Goal: Transaction & Acquisition: Purchase product/service

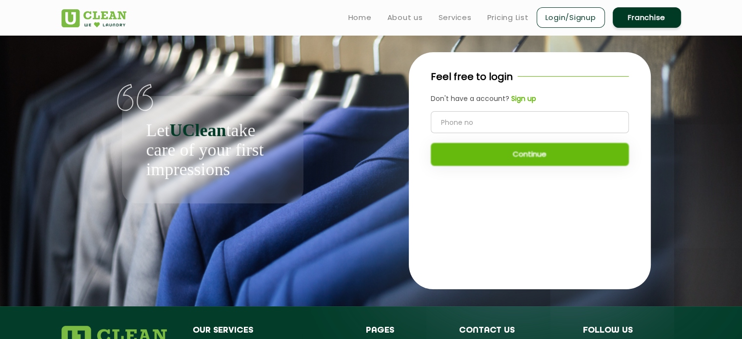
click at [452, 126] on input "tel" at bounding box center [530, 122] width 198 height 22
type input "7034368491"
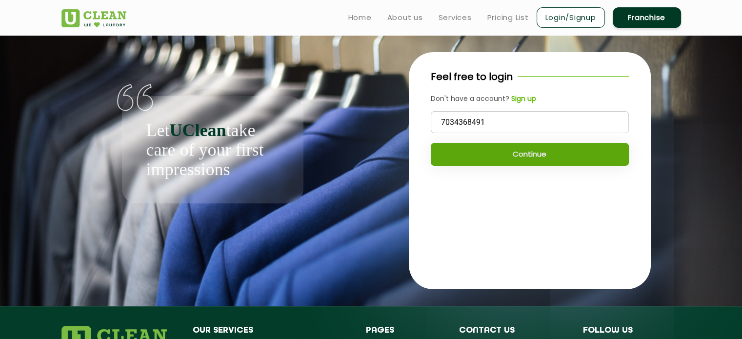
click at [494, 156] on button "Continue" at bounding box center [530, 154] width 198 height 23
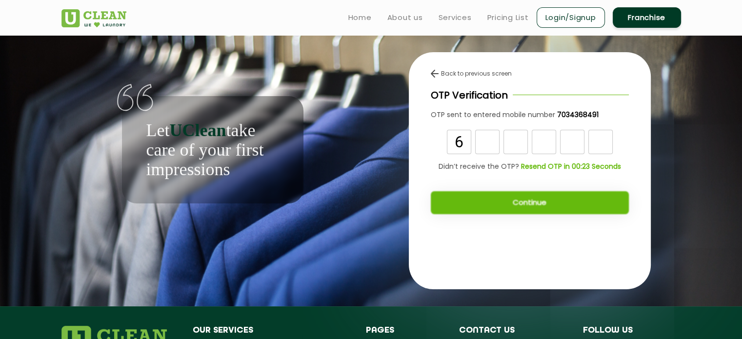
type input "6"
type input "5"
type input "2"
type input "1"
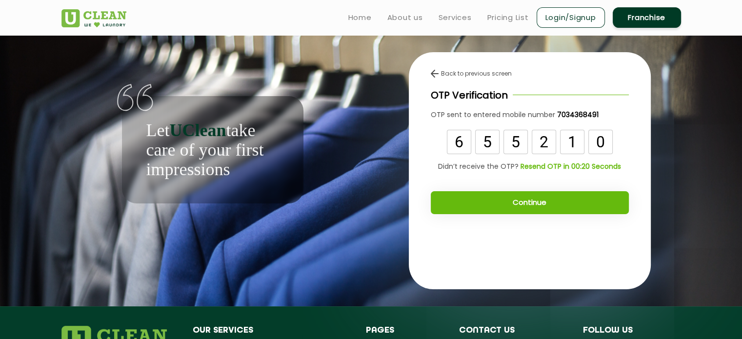
type input "0"
click at [525, 199] on button "Continue" at bounding box center [530, 202] width 198 height 23
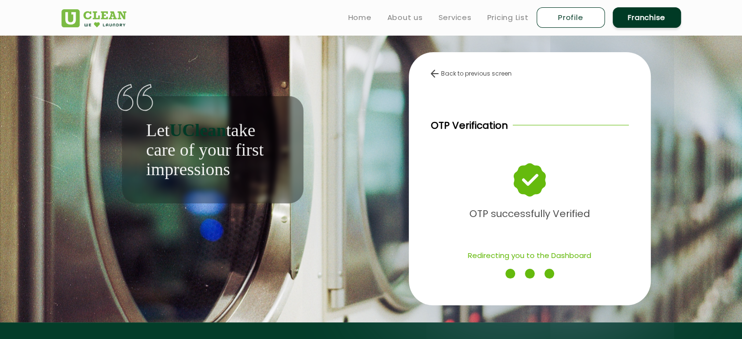
click at [551, 20] on link "Profile" at bounding box center [571, 17] width 68 height 20
select select
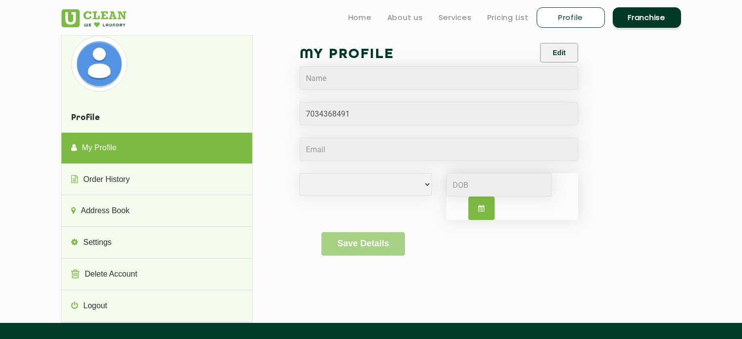
select select
click at [548, 51] on button "Edit" at bounding box center [559, 53] width 38 height 20
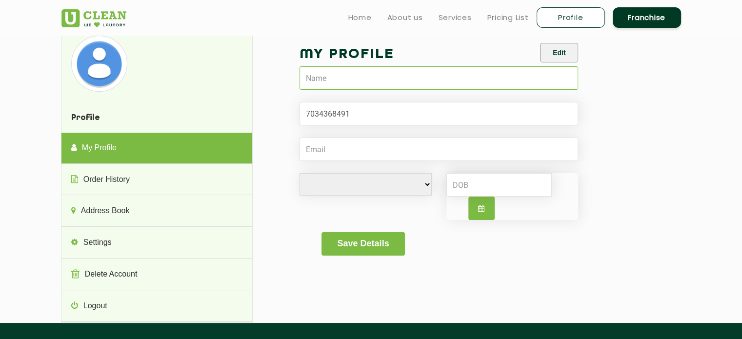
click at [328, 75] on input "text" at bounding box center [439, 77] width 279 height 23
type input "[PERSON_NAME]"
click at [328, 151] on input "Email" at bounding box center [439, 149] width 279 height 23
type input "emmanual@eplane.ai"
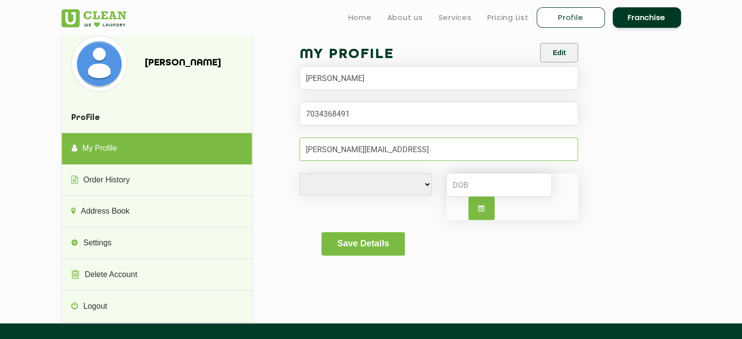
drag, startPoint x: 387, startPoint y: 150, endPoint x: 238, endPoint y: 136, distance: 149.9
click at [238, 136] on div "Emmanual Jose Profile My Profile Order History Address Book Settings Delete Acc…" at bounding box center [371, 179] width 634 height 288
type input "emmanualjose95@gmail.com"
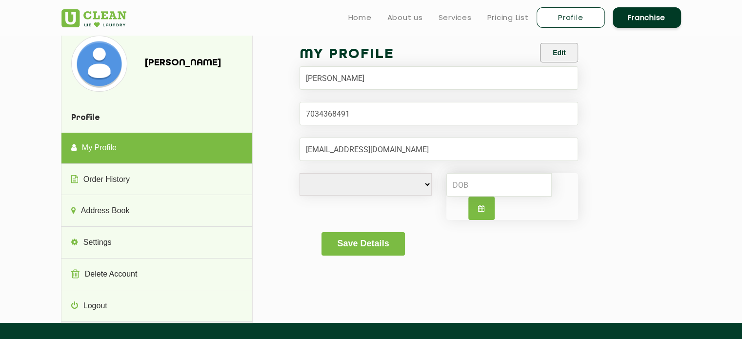
click at [410, 179] on select "Male Female i'd rather not say" at bounding box center [366, 184] width 132 height 22
select select "M"
click at [300, 173] on select "Male Female i'd rather not say" at bounding box center [366, 184] width 132 height 22
click at [484, 201] on button "button" at bounding box center [481, 208] width 26 height 23
select select "8"
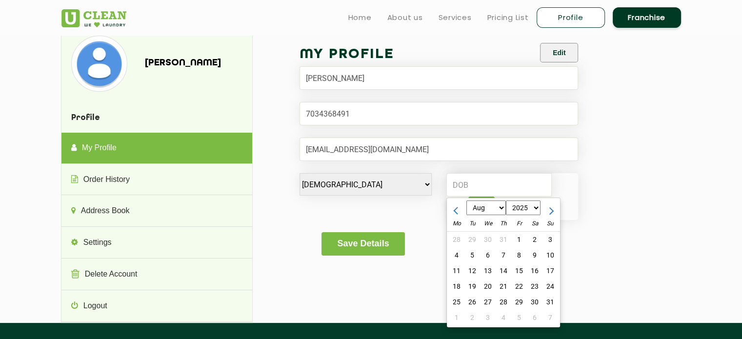
click at [524, 206] on select "1970 1971 1972 1973 1974 1975 1976 1977 1978 1979 1980 1981 1982 1983 1984 1985…" at bounding box center [523, 208] width 35 height 15
select select "1994"
click at [506, 201] on select "1970 1971 1972 1973 1974 1975 1976 1977 1978 1979 1980 1981 1982 1983 1984 1985…" at bounding box center [523, 208] width 35 height 15
click at [492, 211] on select "Jan Feb Mar Apr May Jun Jul Aug Sep Oct Nov Dec" at bounding box center [486, 208] width 40 height 15
select select "5"
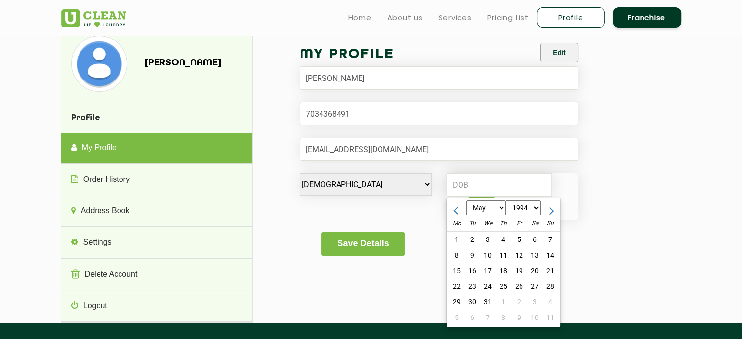
click at [466, 201] on select "Jan Feb Mar Apr May Jun Jul Aug Sep Oct Nov Dec" at bounding box center [486, 208] width 40 height 15
click at [535, 273] on div "14" at bounding box center [535, 271] width 16 height 16
type input "1994-05-14"
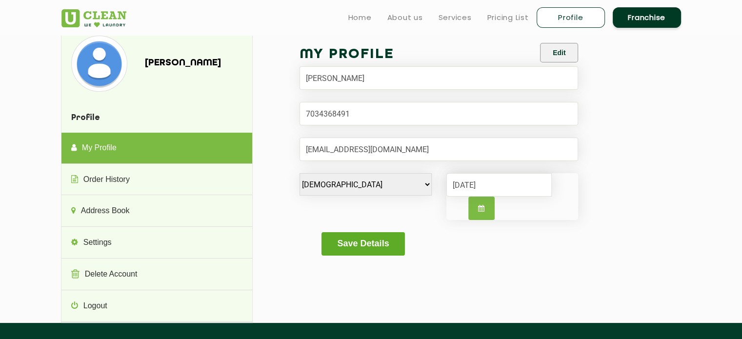
click at [377, 241] on button "Save Details" at bounding box center [363, 243] width 83 height 23
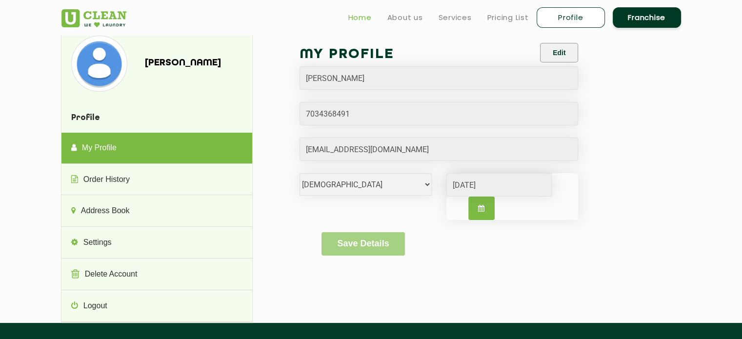
click at [359, 17] on link "Home" at bounding box center [359, 18] width 23 height 12
click at [98, 11] on img at bounding box center [93, 18] width 65 height 18
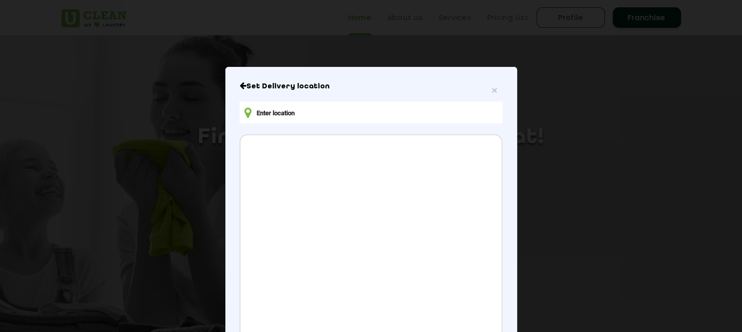
scroll to position [81, 0]
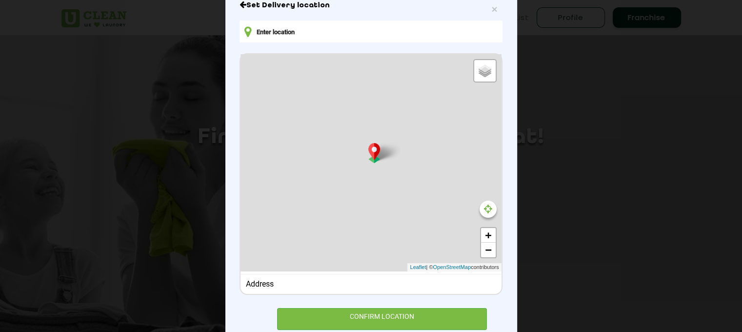
type input "Q5VR+C6, Pudupakkam, [GEOGRAPHIC_DATA] 603103, [GEOGRAPHIC_DATA]"
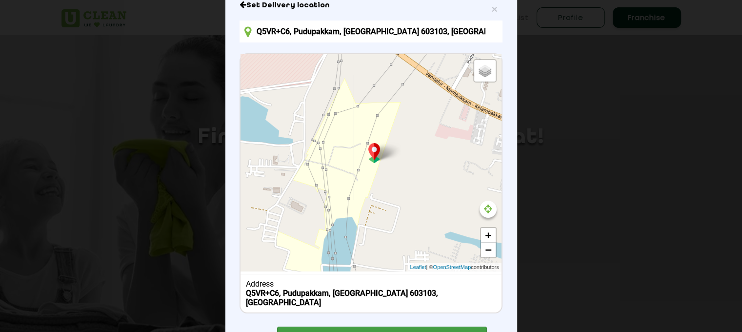
click at [377, 326] on div "CONFIRM LOCATION" at bounding box center [382, 337] width 210 height 22
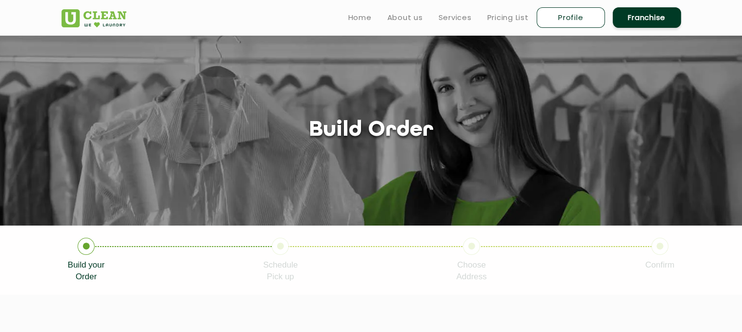
click at [90, 18] on img at bounding box center [93, 18] width 65 height 18
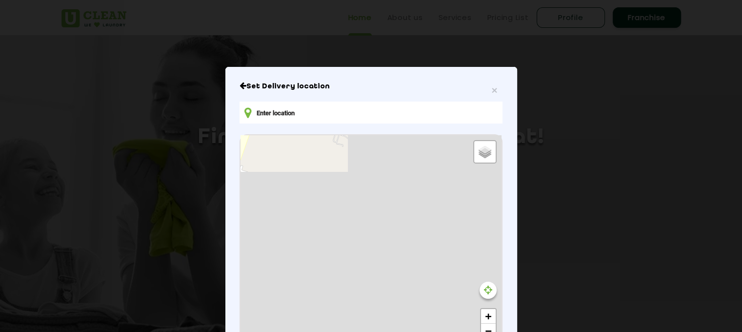
type input "Q5VR+C6, Pudupakkam, [GEOGRAPHIC_DATA] 603103, [GEOGRAPHIC_DATA]"
click at [325, 117] on input "Q5VR+C6, Pudupakkam, [GEOGRAPHIC_DATA] 603103, [GEOGRAPHIC_DATA]" at bounding box center [371, 112] width 263 height 22
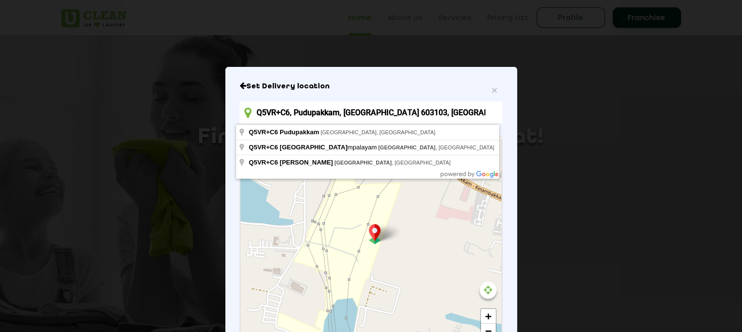
click at [325, 117] on input "Q5VR+C6, Pudupakkam, Tamil Nadu 603103, India" at bounding box center [371, 112] width 263 height 22
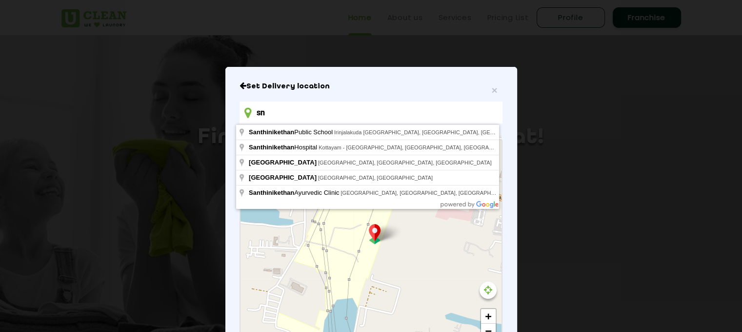
type input "s"
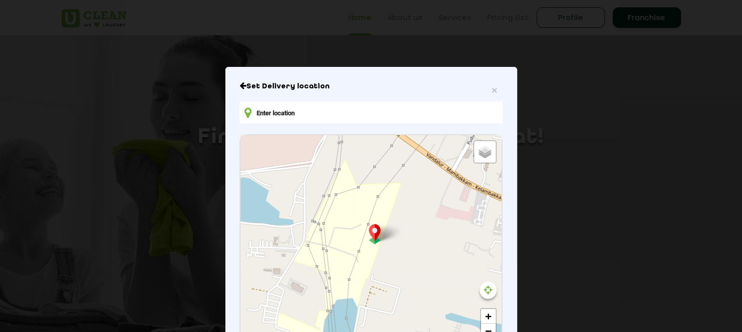
type input "A"
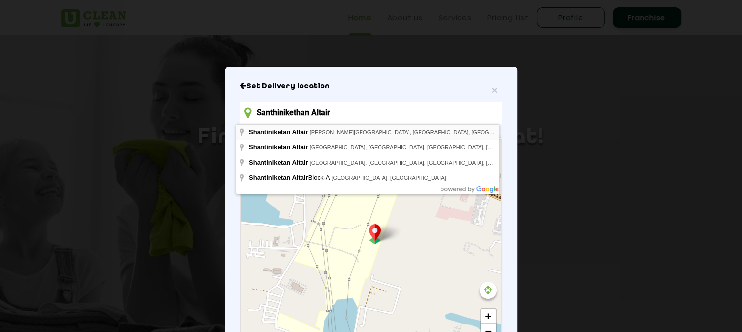
type input "Shantiniketan Altair, Parameshwari Amman Koil Street, Ramalingapuram, Kelambakk…"
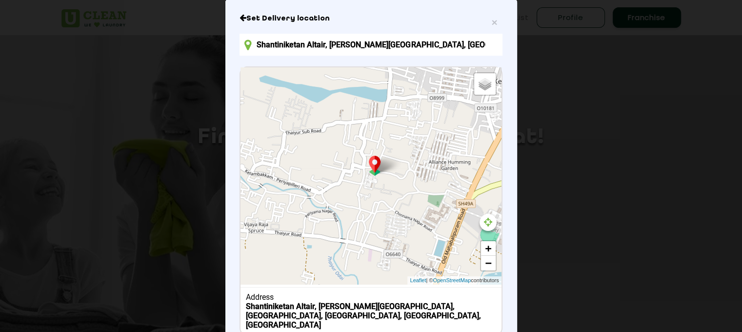
scroll to position [127, 0]
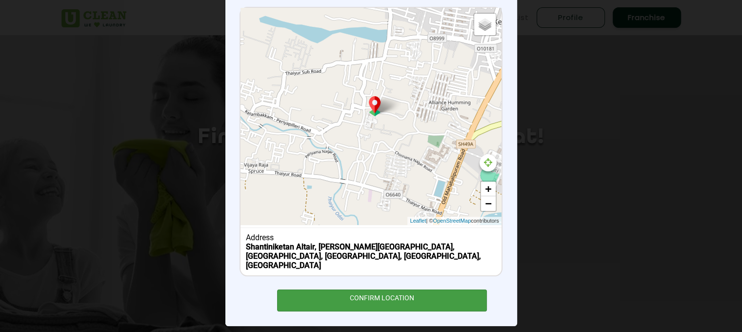
click at [410, 289] on div "CONFIRM LOCATION" at bounding box center [382, 300] width 210 height 22
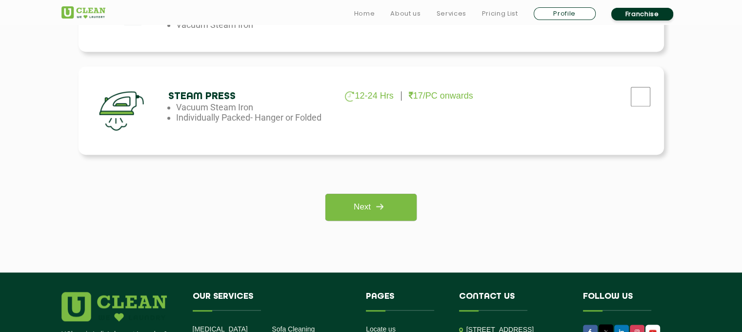
scroll to position [813, 0]
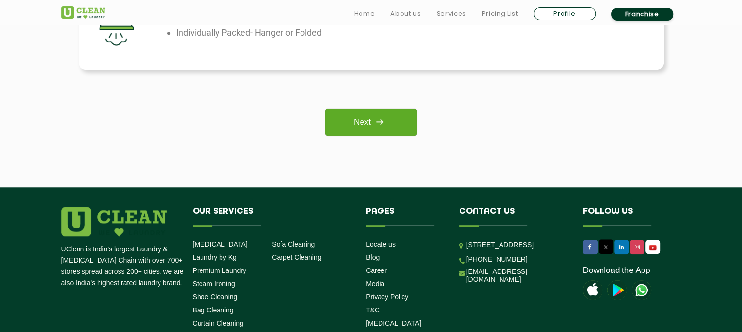
click at [374, 122] on img at bounding box center [380, 122] width 18 height 18
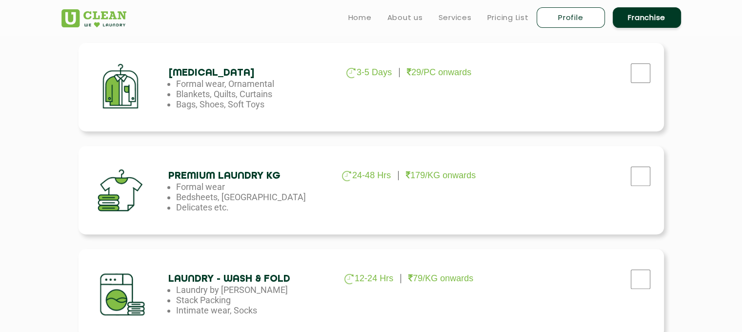
scroll to position [325, 0]
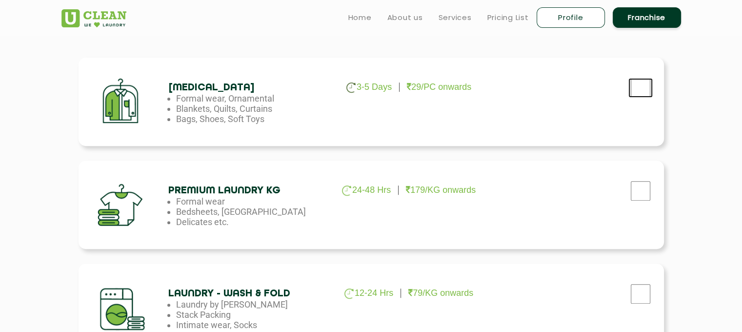
click at [642, 88] on input "checkbox" at bounding box center [640, 88] width 24 height 20
checkbox input "true"
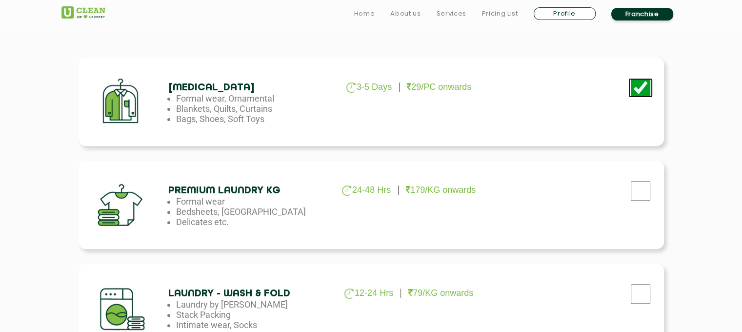
scroll to position [732, 0]
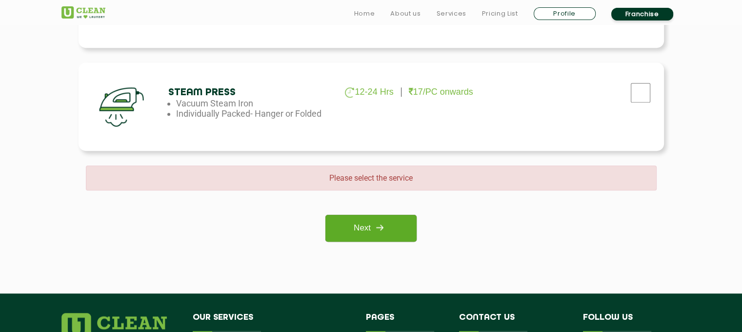
click at [380, 232] on img at bounding box center [380, 228] width 18 height 18
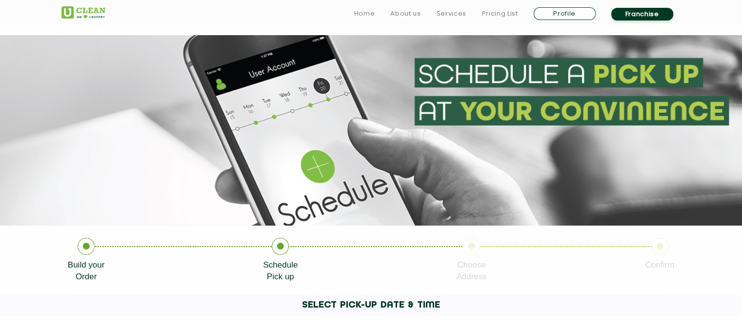
scroll to position [162, 0]
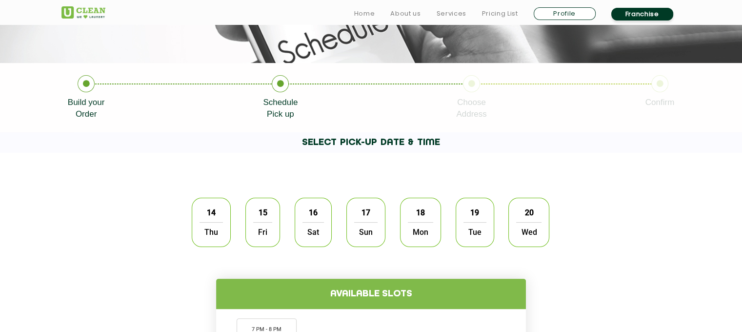
click at [211, 218] on span "14" at bounding box center [211, 212] width 19 height 19
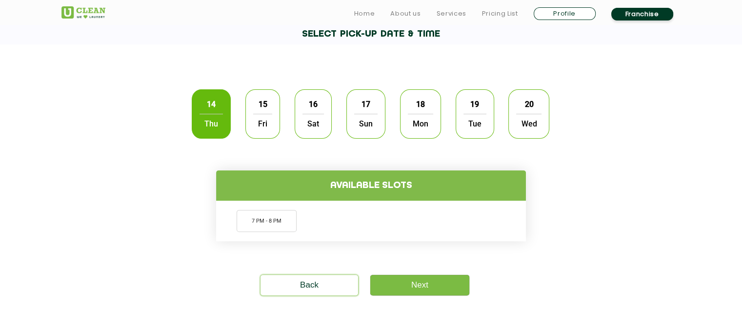
scroll to position [325, 0]
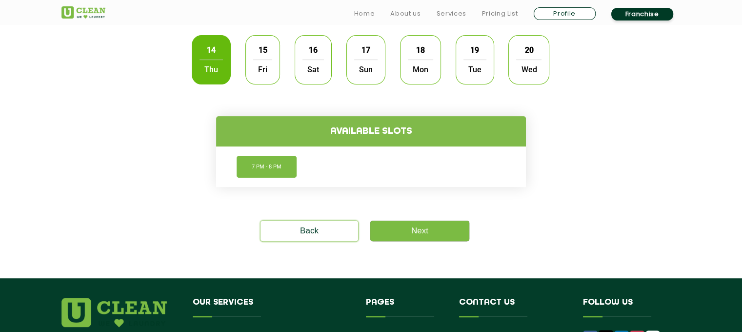
click at [274, 171] on li "7 PM - 8 PM" at bounding box center [267, 167] width 60 height 22
click at [405, 225] on link "Next" at bounding box center [419, 231] width 99 height 20
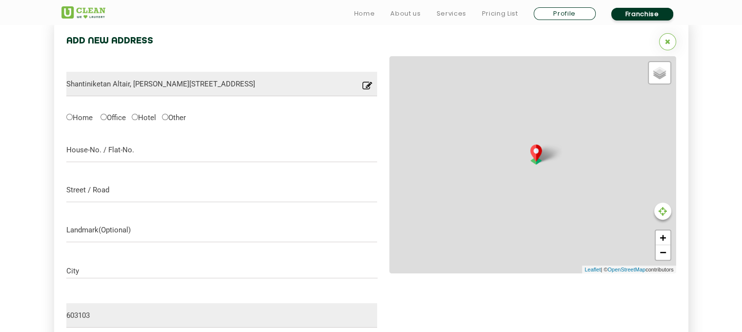
scroll to position [309, 0]
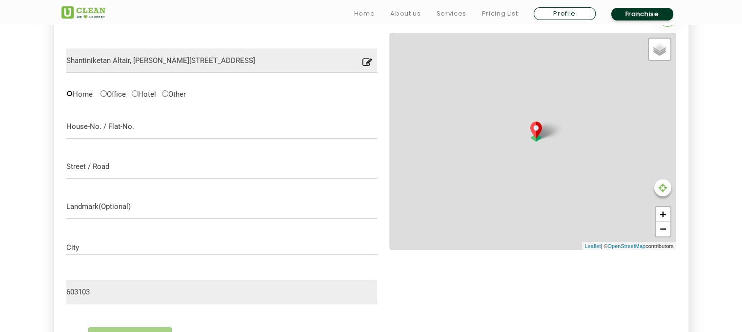
click at [70, 95] on input "Home" at bounding box center [69, 93] width 6 height 6
radio input "true"
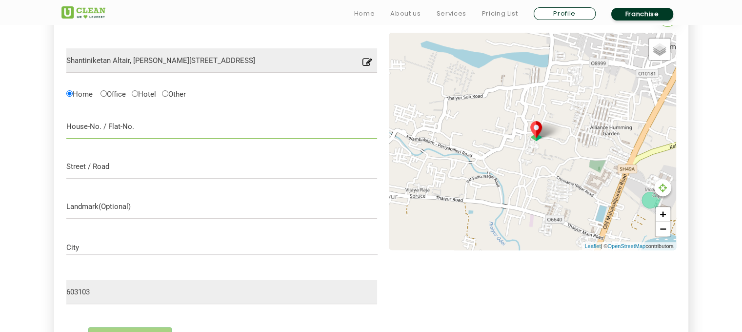
click at [116, 132] on input "text" at bounding box center [221, 126] width 311 height 24
click at [94, 125] on input "A326" at bounding box center [221, 126] width 311 height 24
type input "A"
paste input "A326, 3rd Floor, Block A Elaventhangal Street, Kelambakkam, Chennai, Tamil Nadu…"
type input "A326, 3rd Floor, Block A Elaventhangal Street, Kelambakkam, Chennai, Tamil Nadu…"
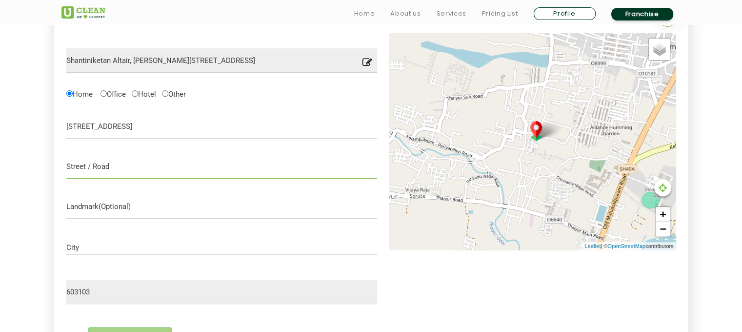
click at [142, 170] on input "text" at bounding box center [221, 166] width 311 height 24
paste input "A326, 3rd Floor, Block A Elaventhangal Street, Kelambakkam, Chennai, Tamil Nadu…"
type input "A326, 3rd Floor, Block A Elaventhangal Street, Kelambakkam, Chennai, Tamil Nadu…"
click at [127, 210] on input "text" at bounding box center [221, 206] width 311 height 24
click at [270, 243] on input "City" at bounding box center [221, 247] width 311 height 8
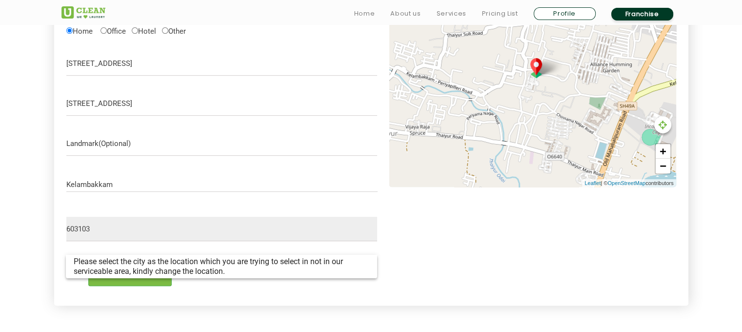
scroll to position [390, 0]
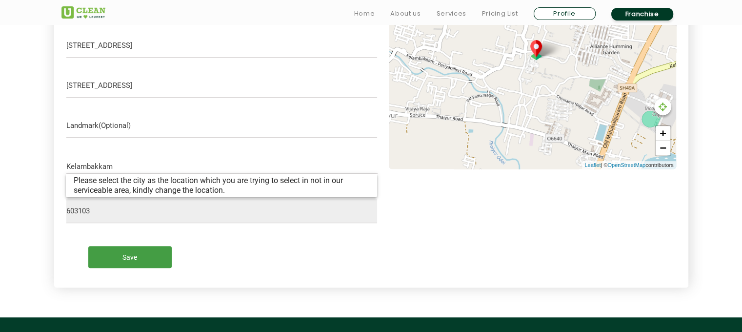
click at [127, 259] on input "Save" at bounding box center [129, 257] width 83 height 22
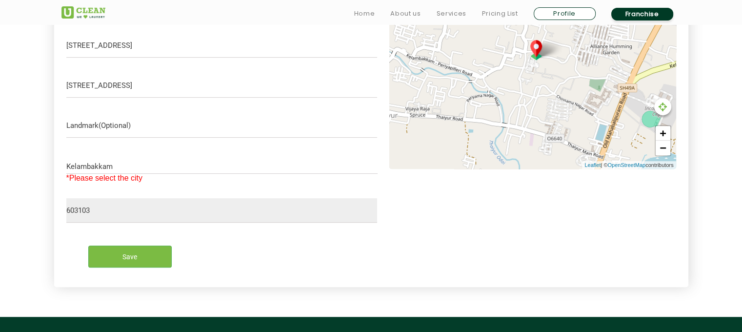
click at [128, 169] on input "Kelambakkam" at bounding box center [221, 166] width 311 height 8
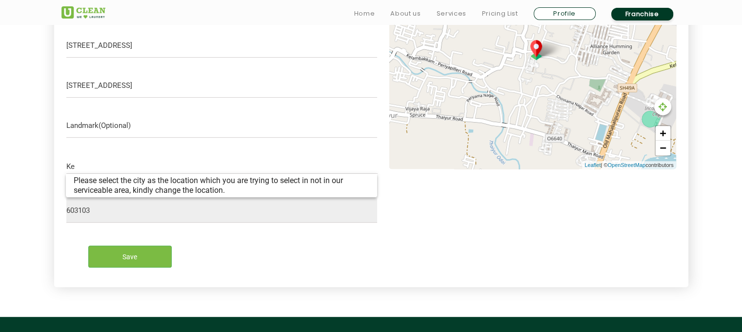
type input "K"
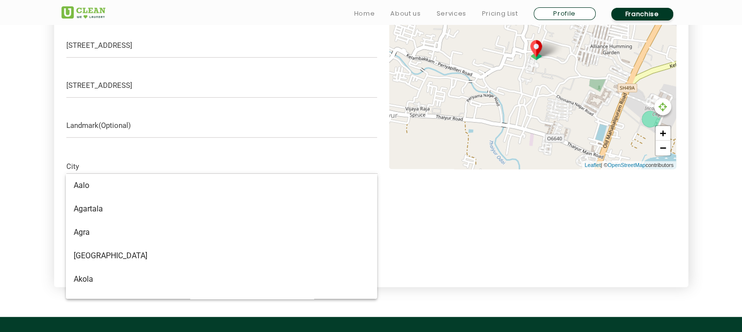
click at [480, 253] on div "Shantiniketan Altair, Parameshwari Amman Koil St, Ramalingapuram, Kelambakkam, …" at bounding box center [371, 113] width 610 height 323
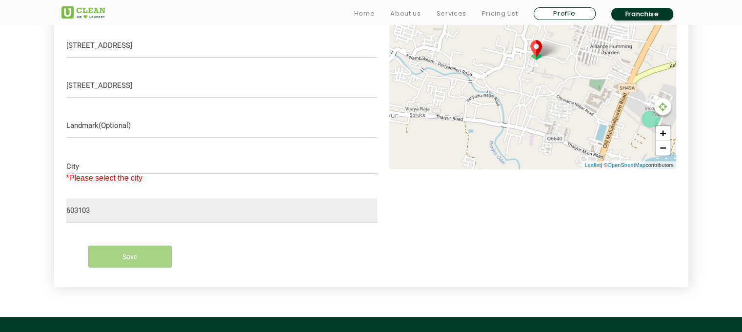
click at [120, 162] on input "City" at bounding box center [221, 166] width 311 height 8
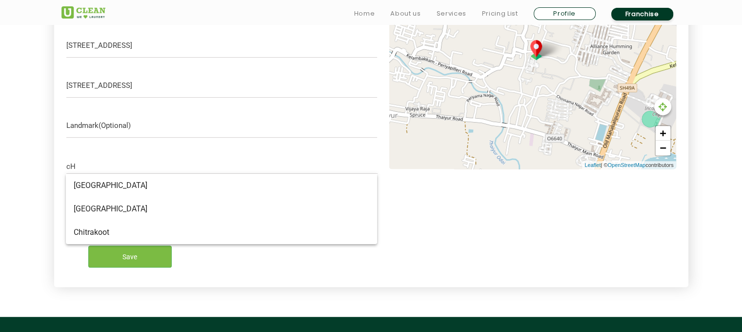
type input "c"
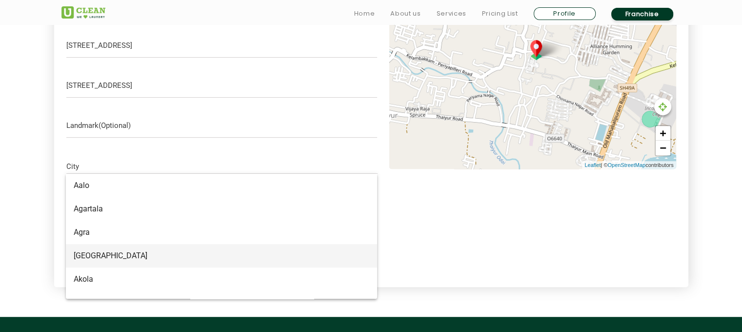
paste input "Kanchipuram"
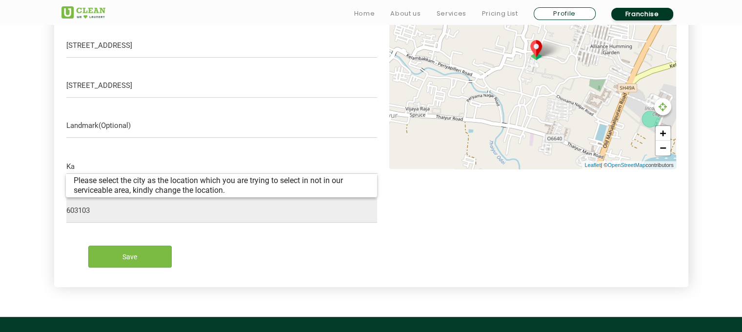
type input "K"
type input "k"
click at [332, 268] on div "Save" at bounding box center [222, 252] width 326 height 45
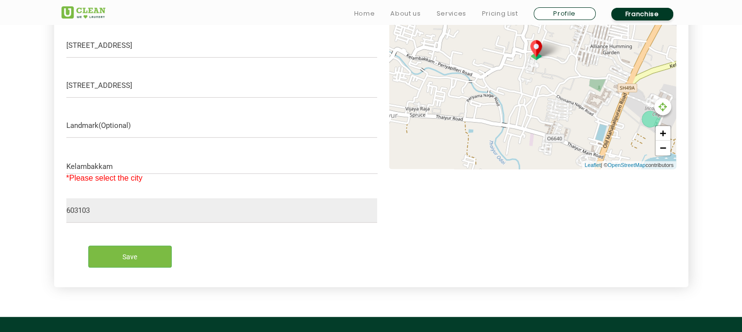
click at [120, 161] on div "Kelambakkam City" at bounding box center [221, 163] width 311 height 20
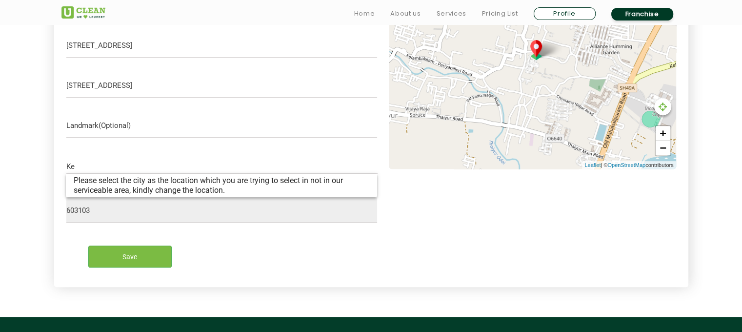
type input "K"
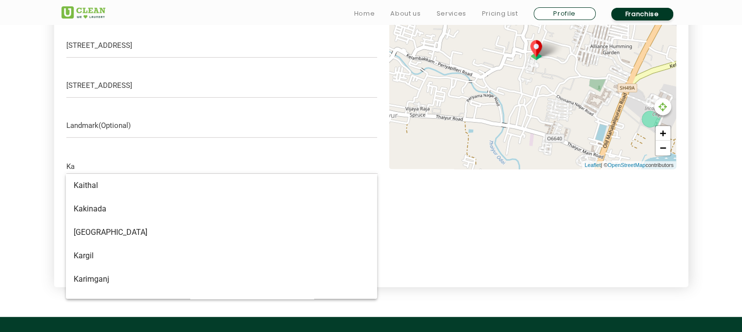
type input "K"
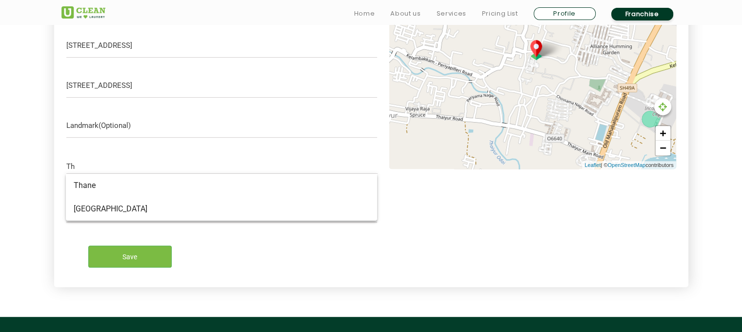
type input "T"
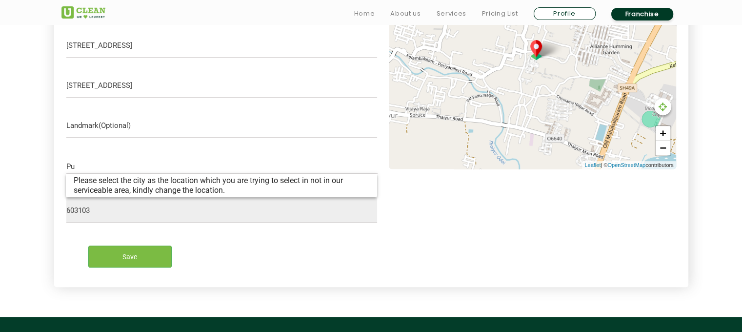
type input "P"
type input "T"
type input "K"
click at [90, 187] on span "[GEOGRAPHIC_DATA]" at bounding box center [111, 185] width 74 height 9
type input "[GEOGRAPHIC_DATA]"
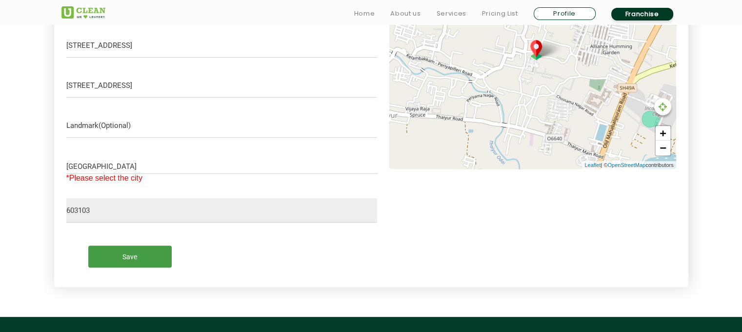
click at [125, 257] on input "Save" at bounding box center [129, 256] width 83 height 22
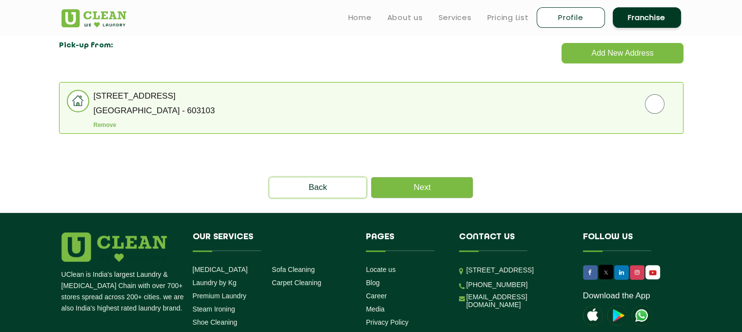
scroll to position [228, 0]
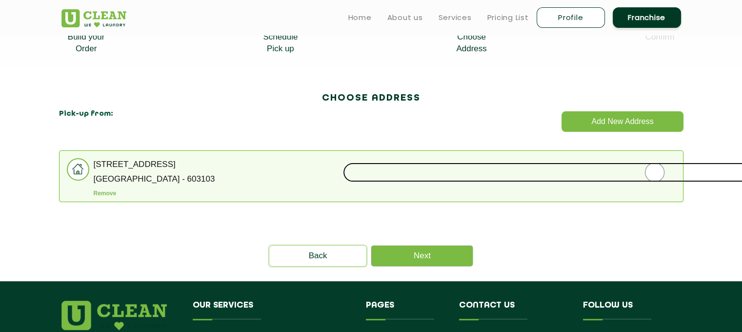
click at [648, 175] on input "radio" at bounding box center [655, 172] width 624 height 20
radio input "true"
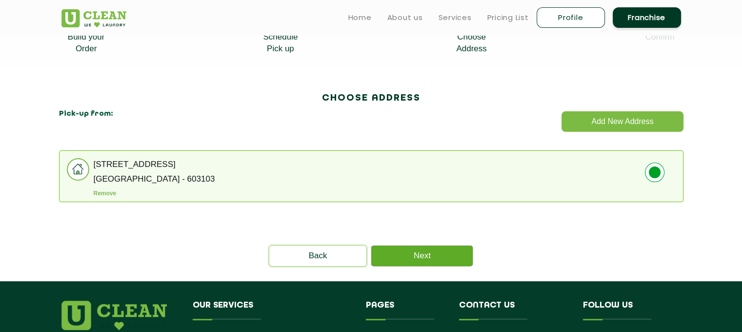
click at [420, 263] on link "Next" at bounding box center [421, 255] width 101 height 20
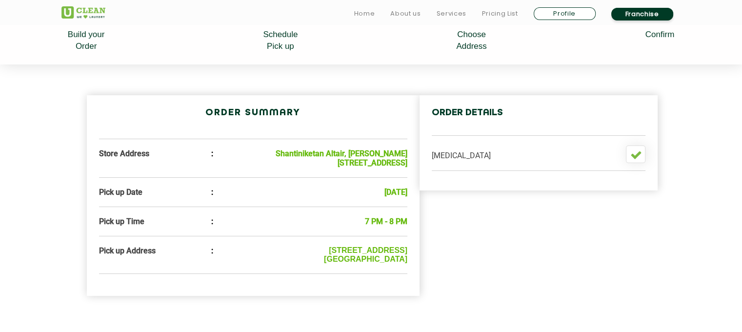
scroll to position [406, 0]
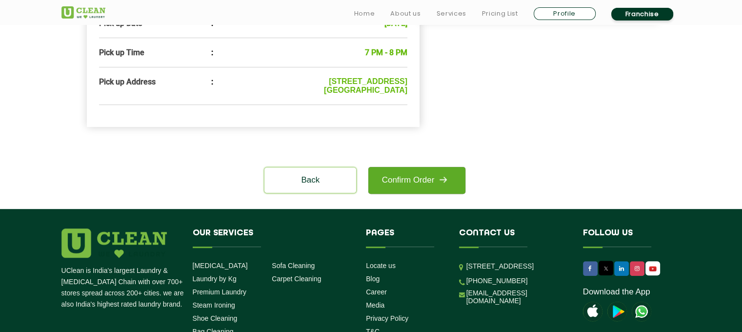
click at [403, 194] on link "Confirm Order" at bounding box center [416, 180] width 97 height 27
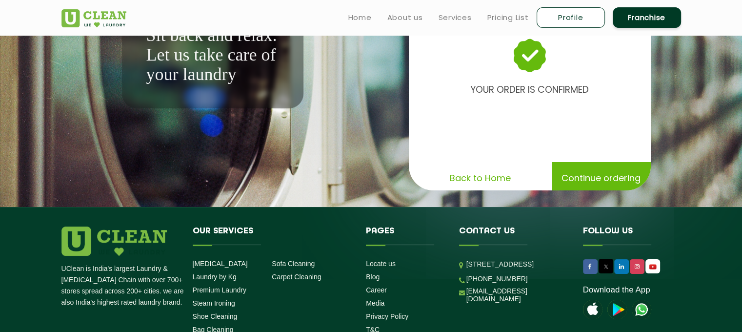
scroll to position [209, 0]
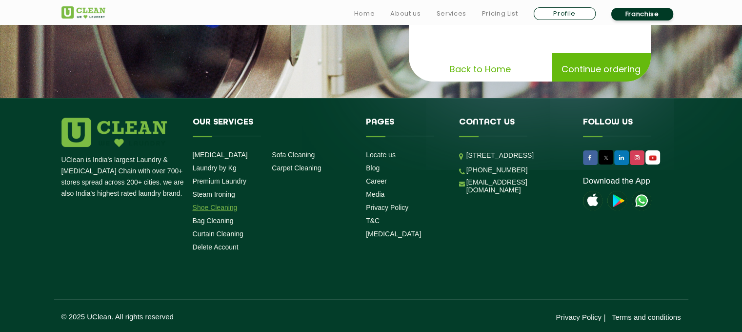
click at [212, 208] on link "Shoe Cleaning" at bounding box center [215, 207] width 45 height 8
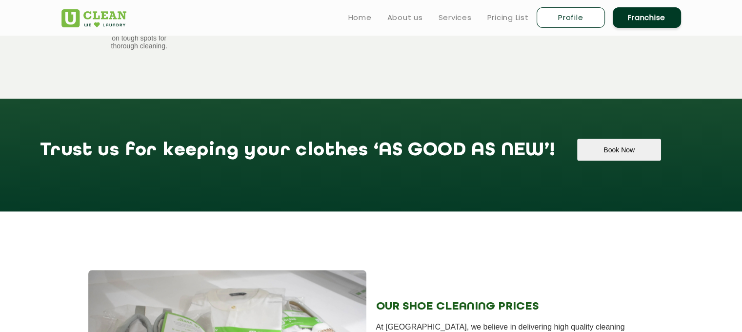
scroll to position [732, 0]
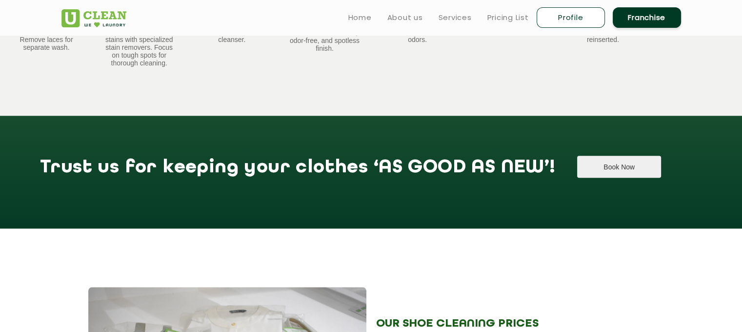
click at [577, 165] on button "Book Now" at bounding box center [618, 167] width 83 height 22
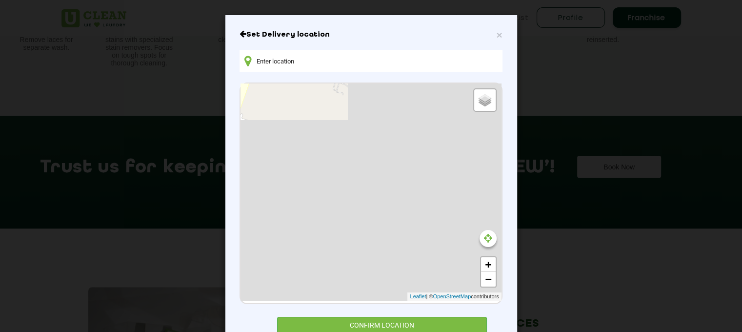
type input "Q5VR+C6, Pudupakkam, Tamil Nadu 603103, India"
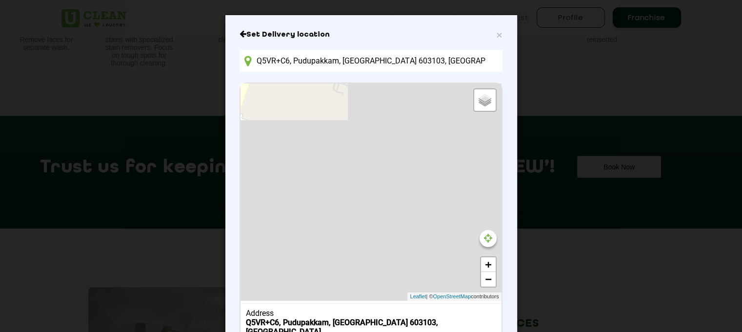
click at [410, 59] on input "Q5VR+C6, Pudupakkam, Tamil Nadu 603103, India" at bounding box center [371, 61] width 263 height 22
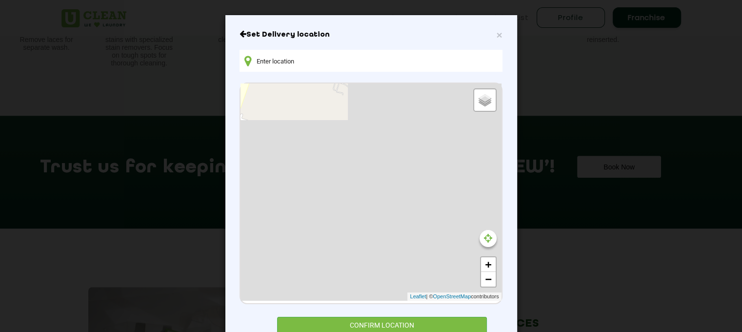
paste input "Kelambakkam"
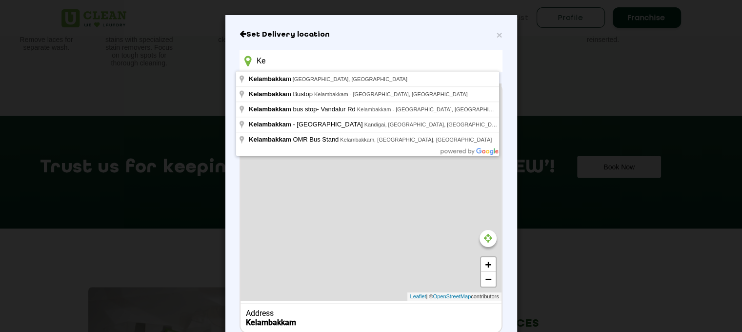
type input "K"
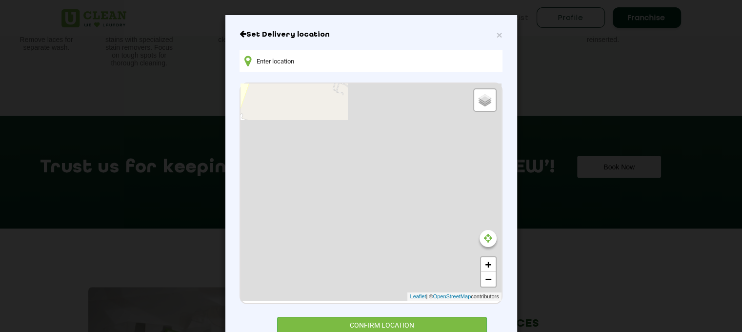
paste input "A326, 3rd Floor, Block A Elaventhangal Street, Kelambakkam, Chennai, Tamil Nadu…"
type input "A326, 3rd Floor, Block A Elaventhangal Street, Kelambakkam, Chennai, Tamil Nadu…"
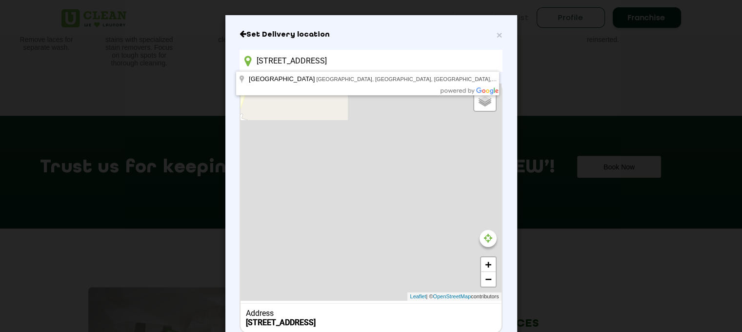
click at [304, 60] on input "A326, 3rd Floor, Block A Elaventhangal Street, Kelambakkam, Chennai, Tamil Nadu…" at bounding box center [371, 61] width 263 height 22
click at [361, 60] on input "A326, 3rd Floor, Block A Elaventhangal Street, Kelambakkam, Chennai, Tamil Nadu…" at bounding box center [371, 61] width 263 height 22
click at [323, 64] on input "A326, 3rd Floor, Block A Elaventhangal Street, Kelambakkam, Chennai, Tamil Nadu…" at bounding box center [371, 61] width 263 height 22
click at [363, 59] on input "A326, 3rd Floor, Block A Elaventhangal Street, Kelambakkam, Chennai, Tamil Nadu…" at bounding box center [371, 61] width 263 height 22
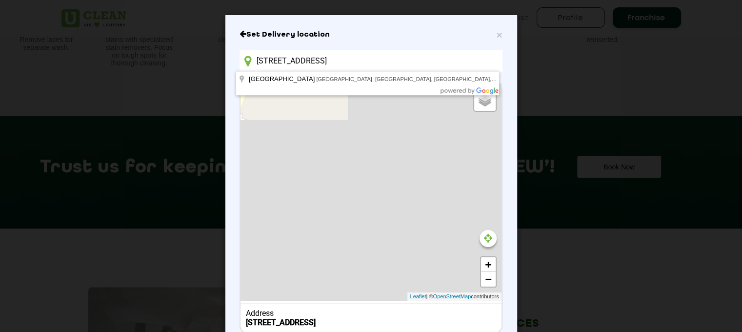
click at [363, 59] on input "A326, 3rd Floor, Block A Elaventhangal Street, Kelambakkam, Chennai, Tamil Nadu…" at bounding box center [371, 61] width 263 height 22
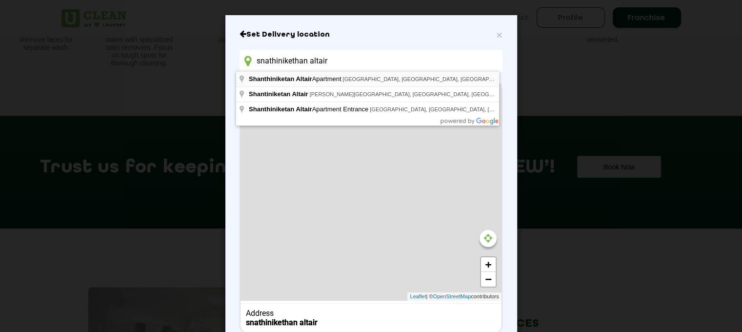
type input "Shanthiniketan Altair Apartment, Elaventhangal Street, Ramalingapuram, Kelambak…"
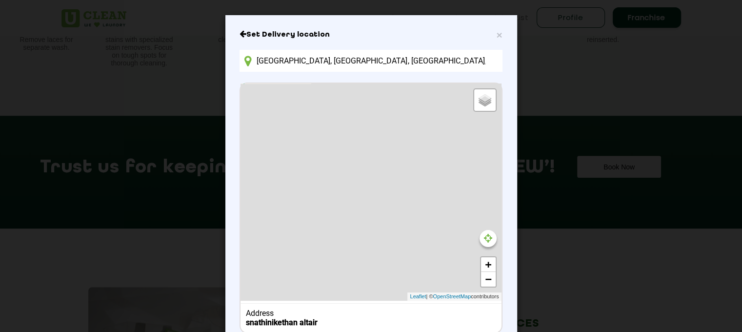
scroll to position [64, 0]
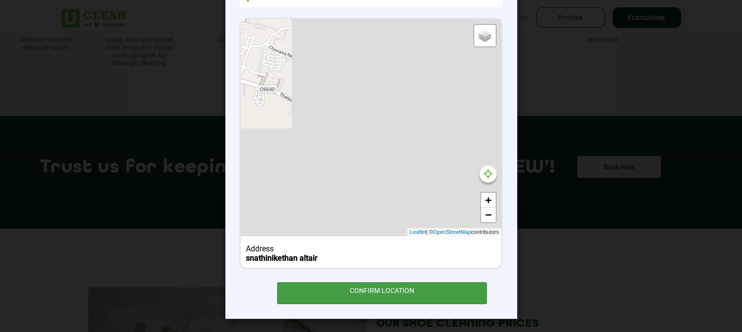
click at [405, 291] on div "CONFIRM LOCATION" at bounding box center [382, 293] width 210 height 22
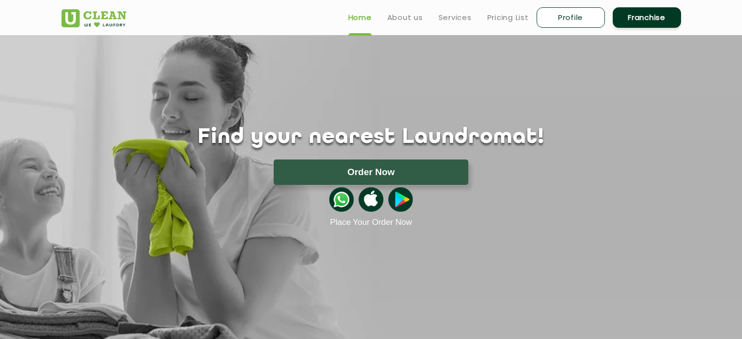
click at [568, 16] on link "Profile" at bounding box center [571, 17] width 68 height 20
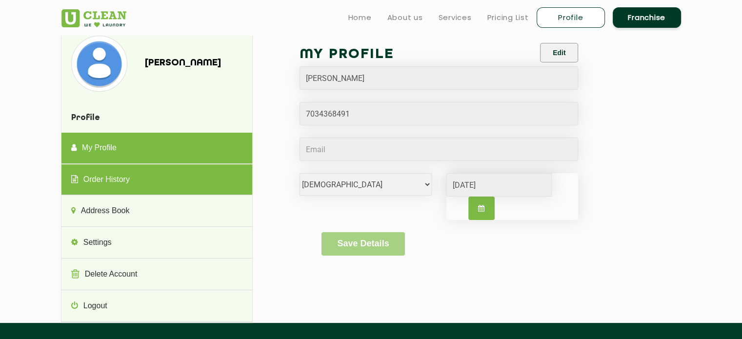
click at [94, 188] on link "Order History" at bounding box center [156, 179] width 191 height 31
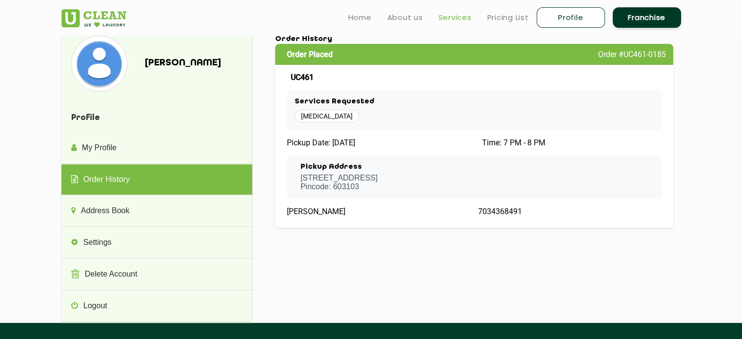
click at [454, 17] on link "Services" at bounding box center [455, 18] width 33 height 12
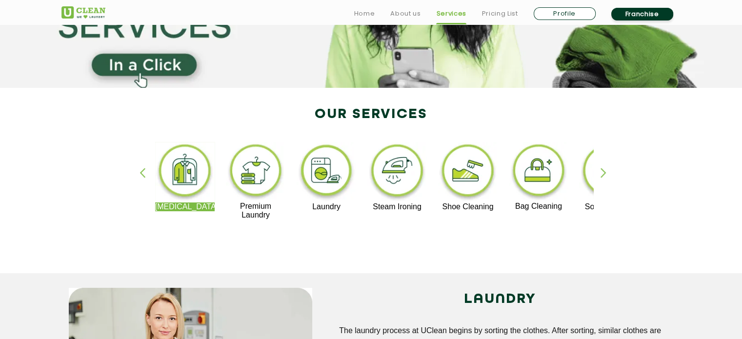
scroll to position [162, 0]
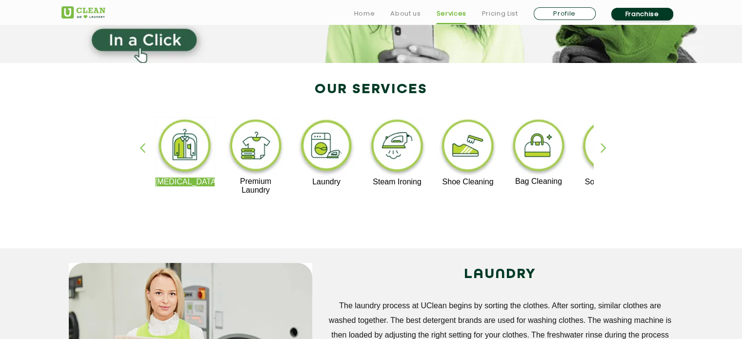
click at [464, 146] on img at bounding box center [468, 147] width 60 height 61
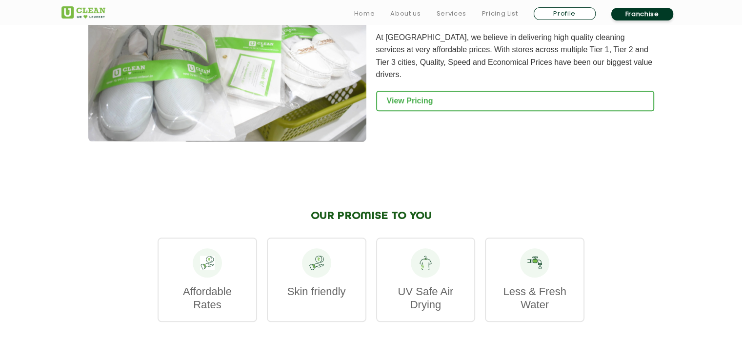
scroll to position [1057, 0]
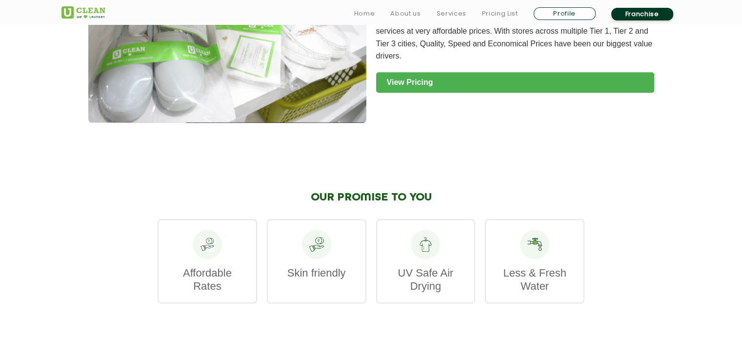
click at [420, 84] on link "View Pricing" at bounding box center [515, 82] width 278 height 20
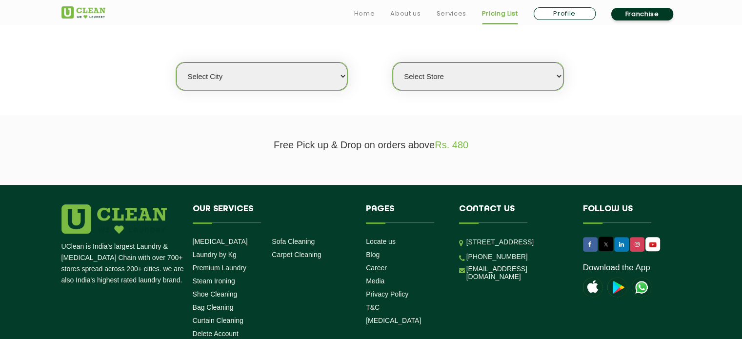
scroll to position [244, 0]
click at [209, 79] on select "Select city [GEOGRAPHIC_DATA] [GEOGRAPHIC_DATA] [GEOGRAPHIC_DATA] [GEOGRAPHIC_D…" at bounding box center [261, 76] width 171 height 28
select select "186"
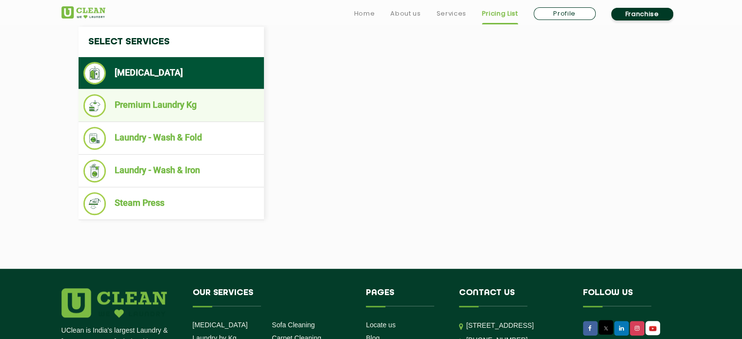
select select "0"
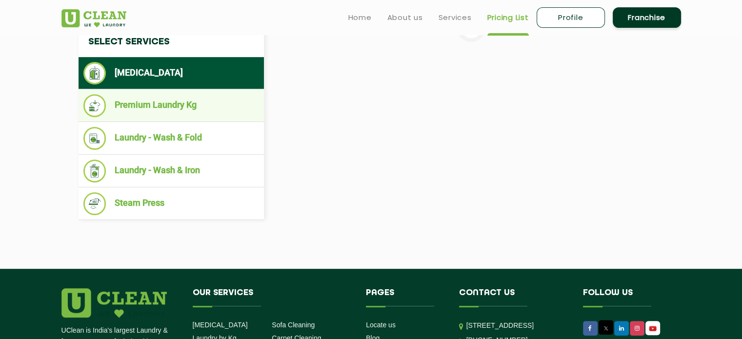
scroll to position [302, 0]
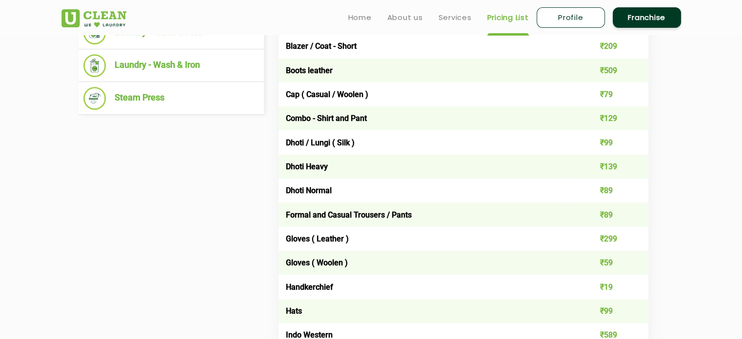
scroll to position [244, 0]
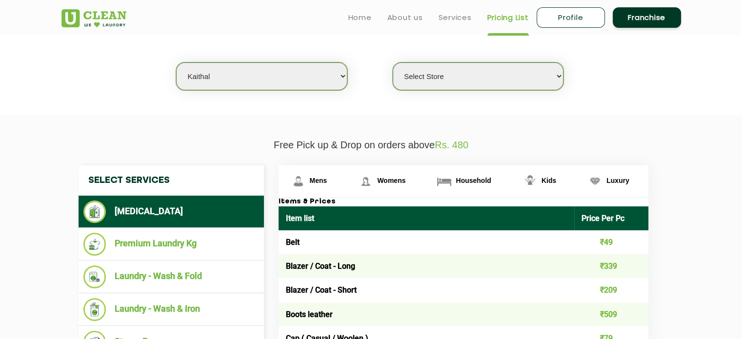
click at [287, 78] on select "Select city [GEOGRAPHIC_DATA] [GEOGRAPHIC_DATA] [GEOGRAPHIC_DATA] [GEOGRAPHIC_D…" at bounding box center [261, 76] width 171 height 28
select select "11"
click at [176, 62] on select "Select city [GEOGRAPHIC_DATA] [GEOGRAPHIC_DATA] [GEOGRAPHIC_DATA] [GEOGRAPHIC_D…" at bounding box center [261, 76] width 171 height 28
click at [465, 71] on select "Select Store [GEOGRAPHIC_DATA][PERSON_NAME] UClean Navalur UClean Chitlapakkam …" at bounding box center [478, 76] width 171 height 28
select select "444"
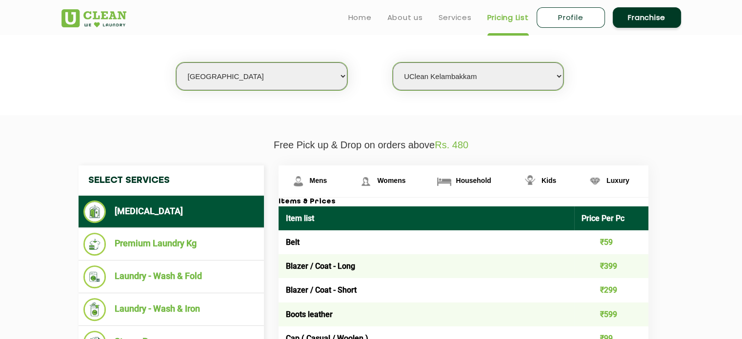
click at [393, 62] on select "Select Store UClean Anna Nagar UClean Navalur UClean Chitlapakkam UClean Urrapa…" at bounding box center [478, 76] width 171 height 28
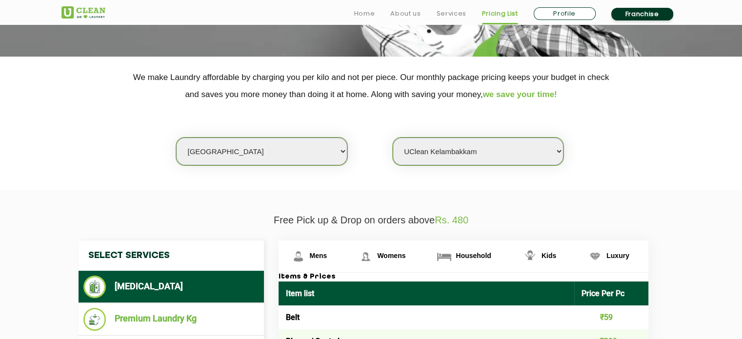
scroll to position [325, 0]
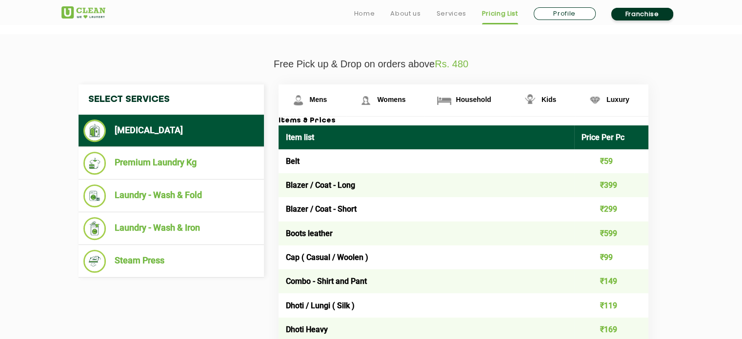
click at [565, 16] on link "Profile" at bounding box center [565, 13] width 62 height 13
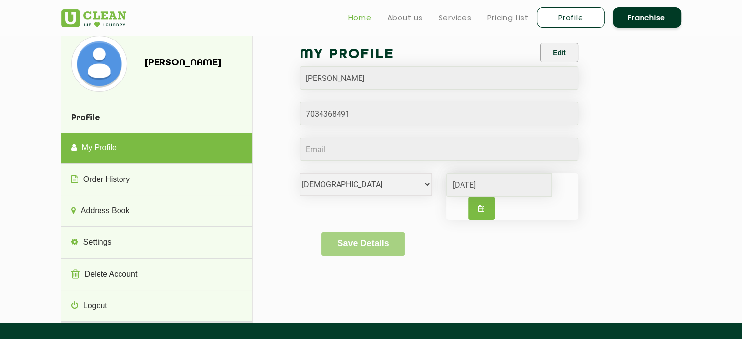
click at [351, 18] on link "Home" at bounding box center [359, 18] width 23 height 12
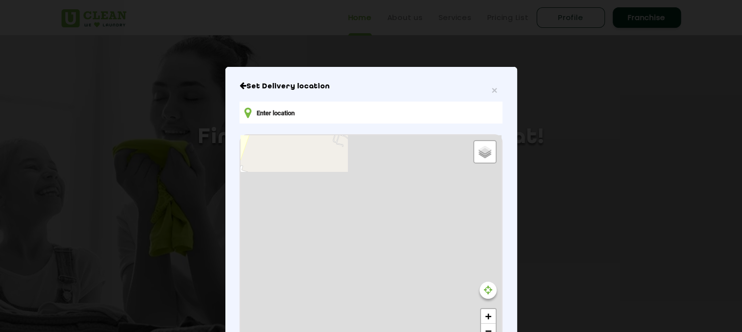
type input "Q5VR+C6, Pudupakkam, [GEOGRAPHIC_DATA] 603103, [GEOGRAPHIC_DATA]"
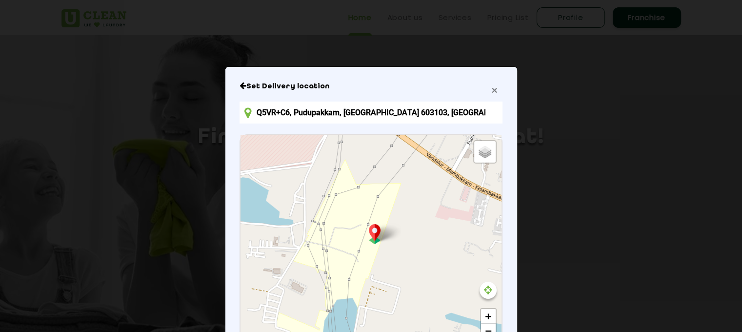
click at [493, 92] on span "×" at bounding box center [494, 89] width 6 height 11
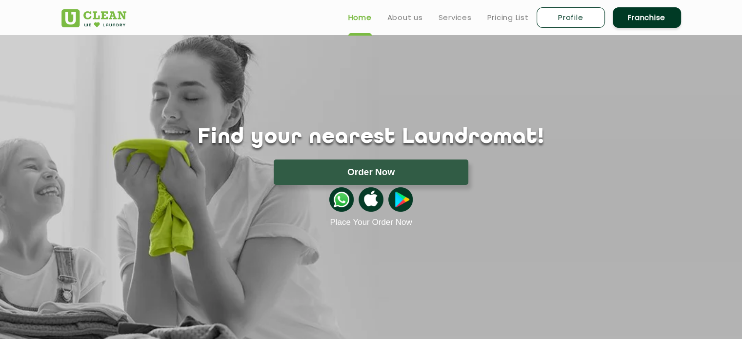
click at [90, 16] on img at bounding box center [93, 18] width 65 height 18
click at [455, 14] on link "Services" at bounding box center [455, 18] width 33 height 12
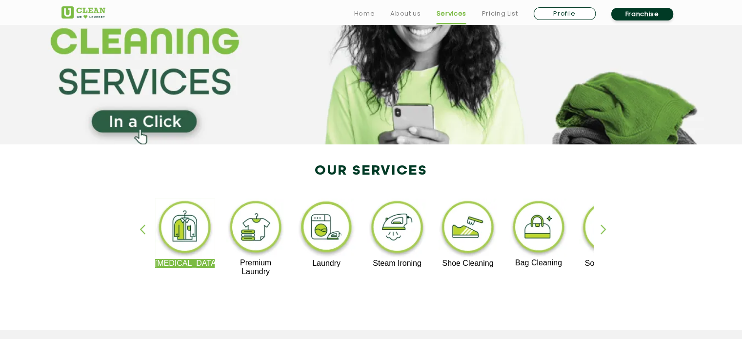
scroll to position [244, 0]
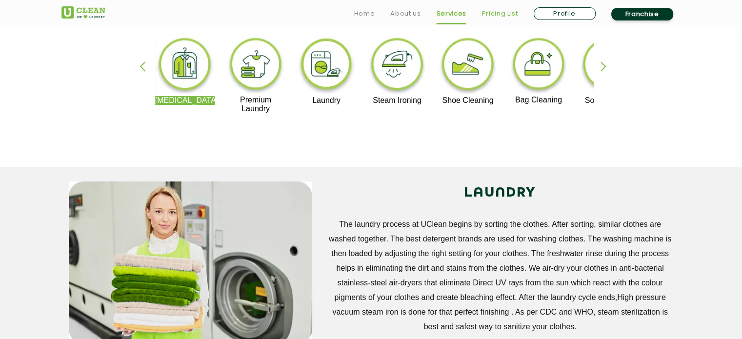
click at [492, 10] on link "Pricing List" at bounding box center [500, 14] width 36 height 12
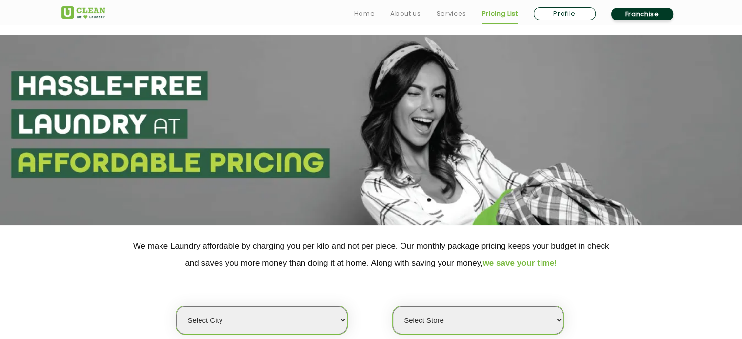
scroll to position [162, 0]
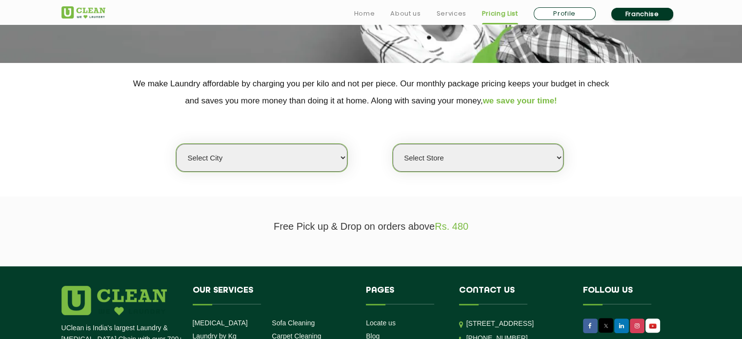
click at [230, 159] on select "Select city [GEOGRAPHIC_DATA] [GEOGRAPHIC_DATA] [GEOGRAPHIC_DATA] [GEOGRAPHIC_D…" at bounding box center [261, 158] width 171 height 28
select select "11"
click at [176, 144] on select "Select city [GEOGRAPHIC_DATA] [GEOGRAPHIC_DATA] [GEOGRAPHIC_DATA] [GEOGRAPHIC_D…" at bounding box center [261, 158] width 171 height 28
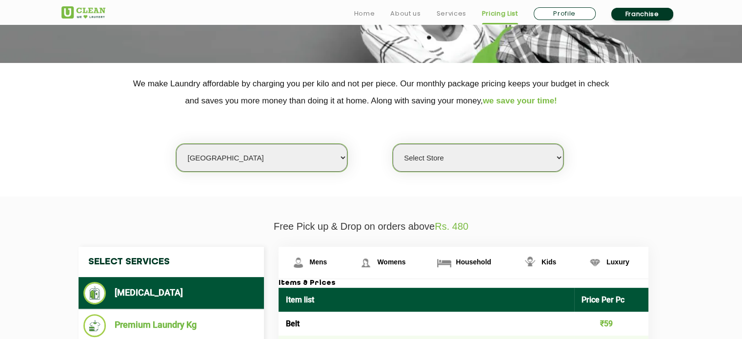
click at [450, 155] on select "Select Store [GEOGRAPHIC_DATA][PERSON_NAME] UClean Navalur UClean Chitlapakkam …" at bounding box center [478, 158] width 171 height 28
select select "444"
click at [393, 144] on select "Select Store [GEOGRAPHIC_DATA][PERSON_NAME] UClean Navalur UClean Chitlapakkam …" at bounding box center [478, 158] width 171 height 28
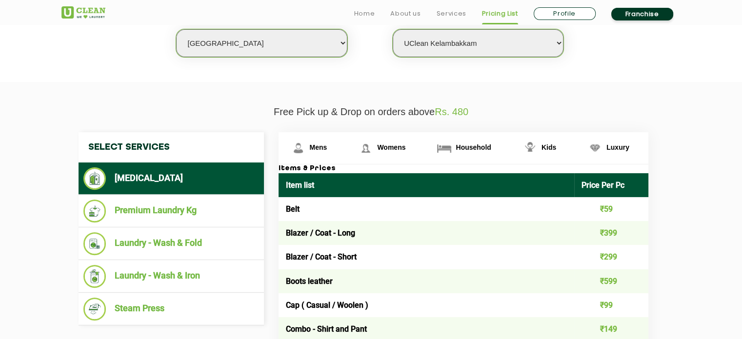
scroll to position [325, 0]
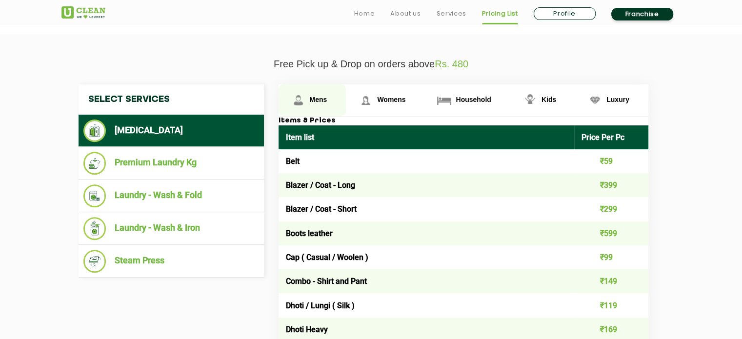
click at [319, 102] on span "Mens" at bounding box center [319, 100] width 18 height 8
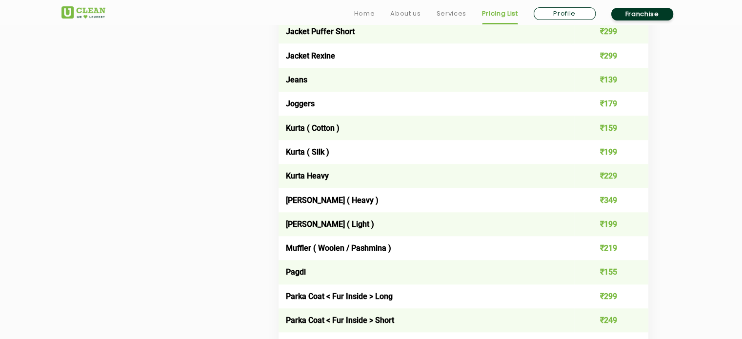
scroll to position [976, 0]
